Goal: Transaction & Acquisition: Purchase product/service

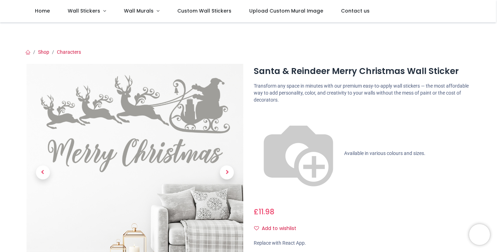
scroll to position [45, 0]
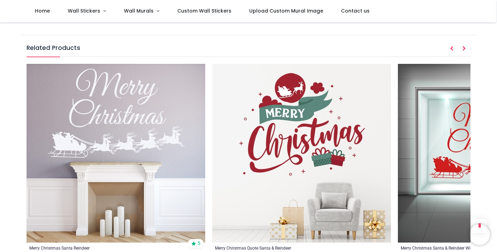
scroll to position [879, 0]
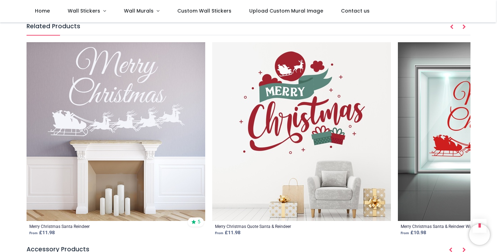
click at [159, 133] on img at bounding box center [116, 131] width 179 height 179
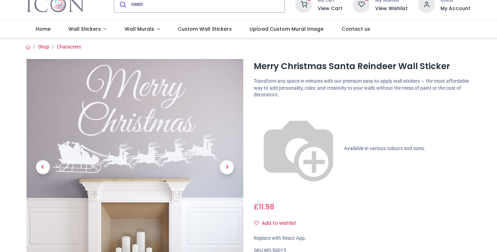
scroll to position [53, 0]
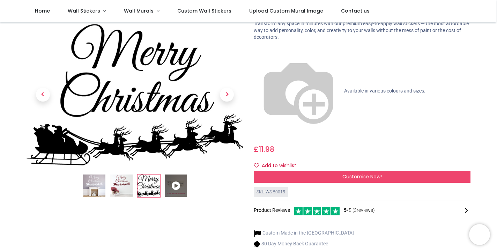
scroll to position [41, 0]
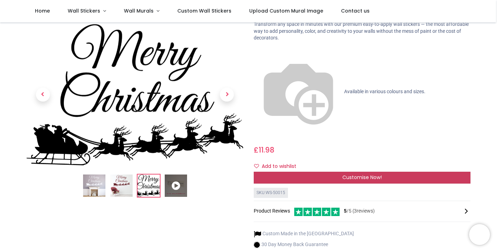
click at [333, 172] on div "Customise Now!" at bounding box center [362, 178] width 217 height 12
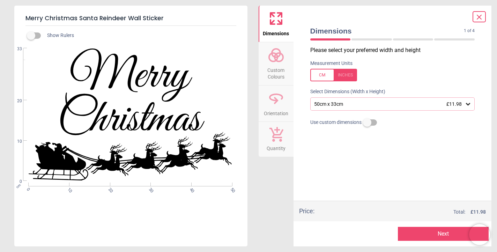
click at [467, 103] on icon at bounding box center [468, 104] width 4 height 2
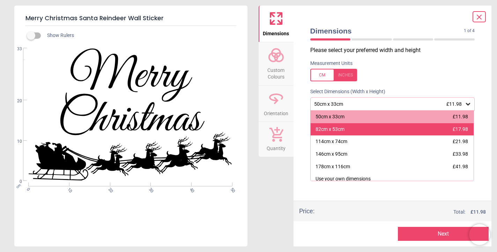
click at [460, 129] on span "£17.98" at bounding box center [460, 129] width 15 height 6
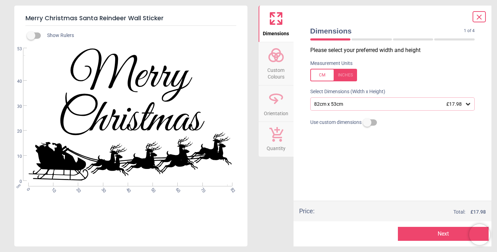
click at [350, 97] on div "82cm x 53cm £17.98" at bounding box center [392, 103] width 165 height 13
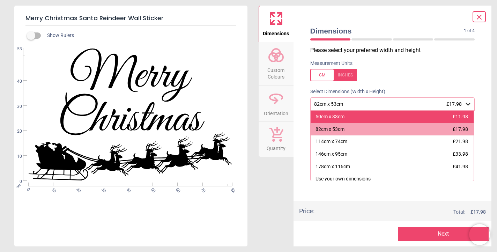
click at [335, 115] on div "50cm x 33cm" at bounding box center [330, 117] width 29 height 7
